Goal: Register for event/course

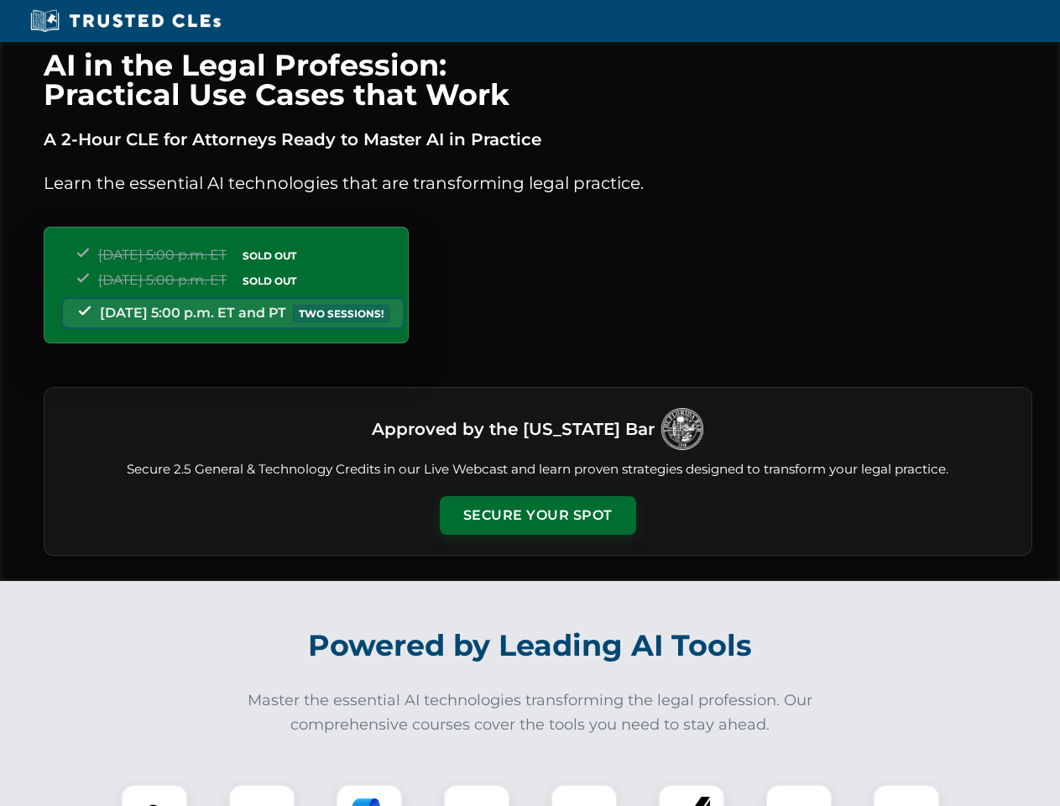
click at [537, 516] on button "Secure Your Spot" at bounding box center [538, 515] width 196 height 39
click at [154, 795] on img at bounding box center [154, 817] width 49 height 49
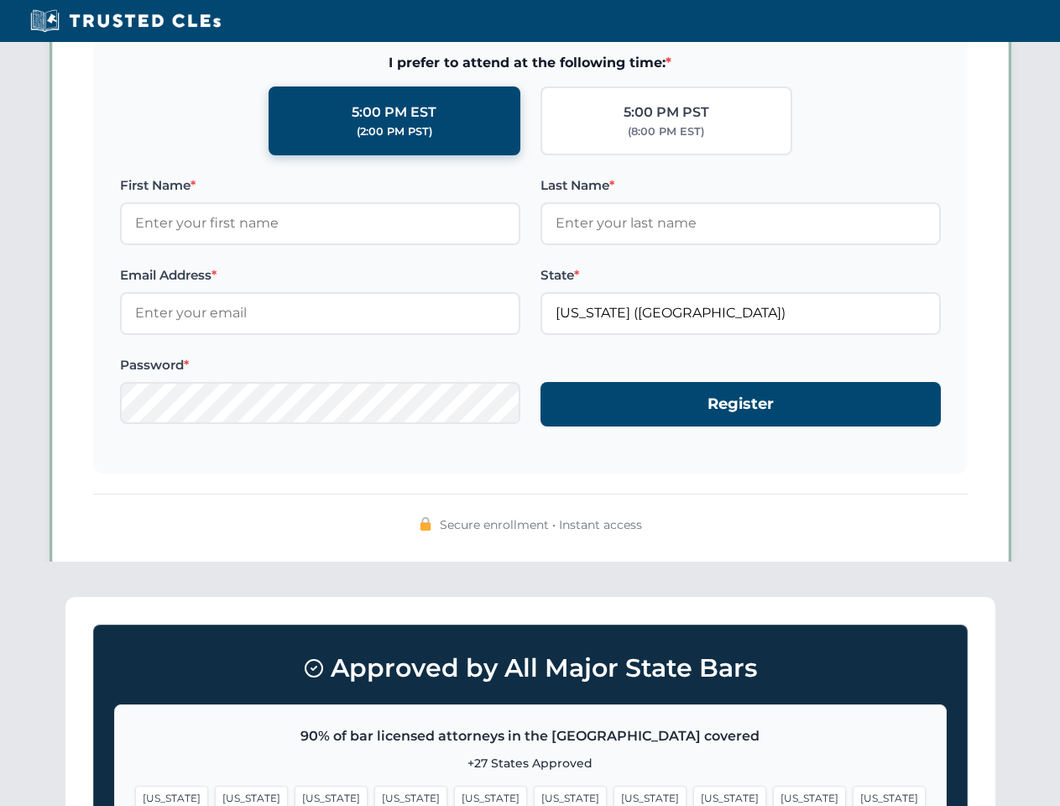
click at [614, 795] on span "[US_STATE]" at bounding box center [650, 798] width 73 height 24
click at [773, 795] on span "[US_STATE]" at bounding box center [809, 798] width 73 height 24
